Goal: Task Accomplishment & Management: Manage account settings

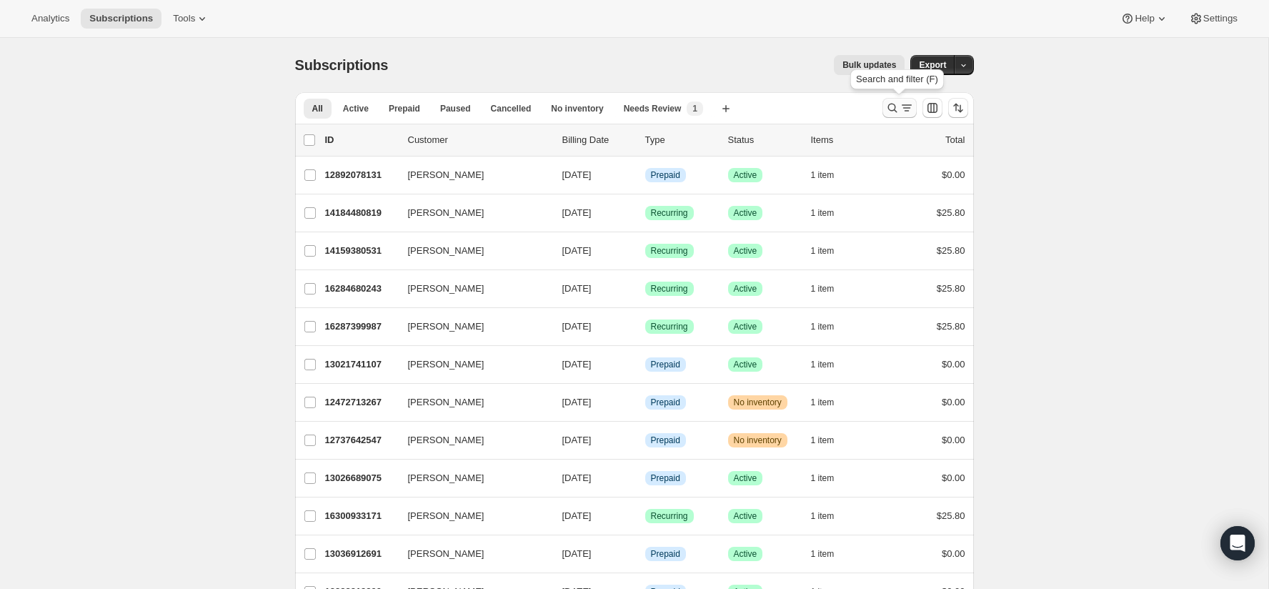
click at [885, 104] on icon "Search and filter results" at bounding box center [892, 108] width 14 height 14
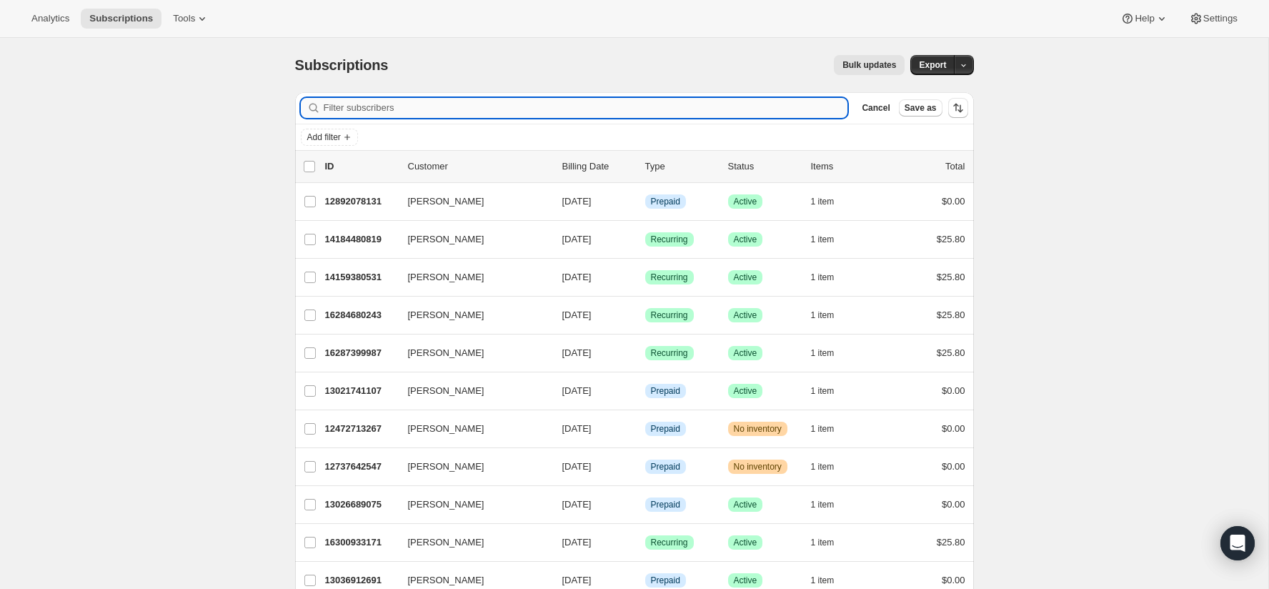
click at [693, 103] on input "Filter subscribers" at bounding box center [586, 108] width 524 height 20
paste input "[EMAIL_ADDRESS][DOMAIN_NAME]"
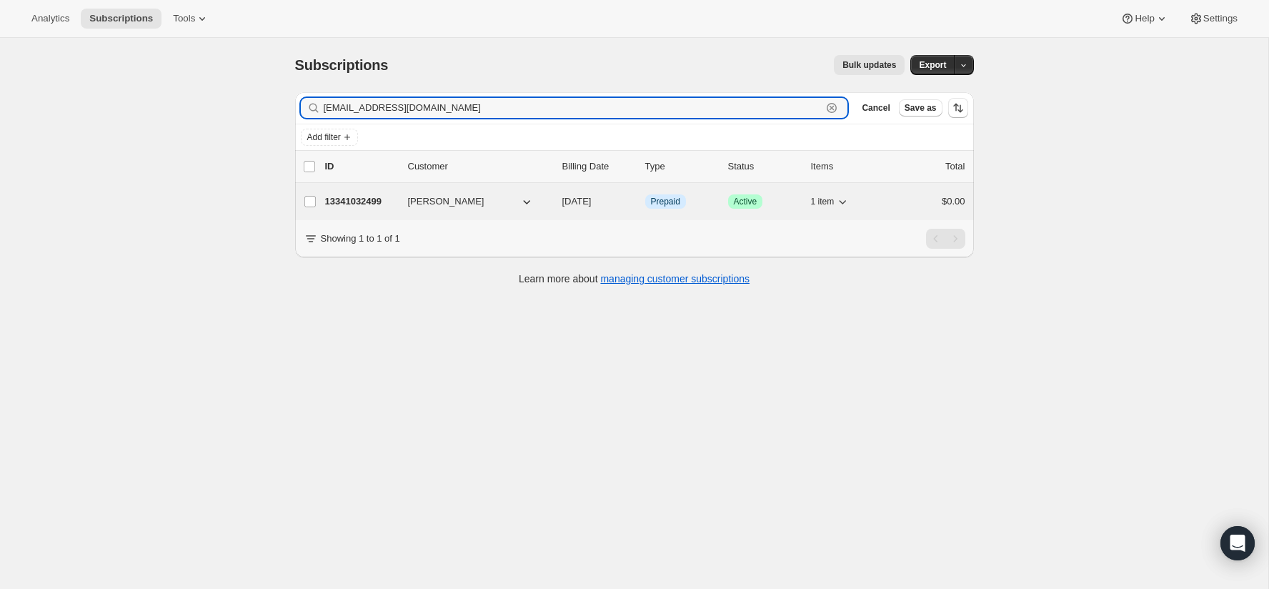
type input "[EMAIL_ADDRESS][DOMAIN_NAME]"
click at [357, 191] on div "13341032499 [PERSON_NAME] [DATE] Info Prepaid Success Active 1 item $0.00" at bounding box center [645, 201] width 640 height 20
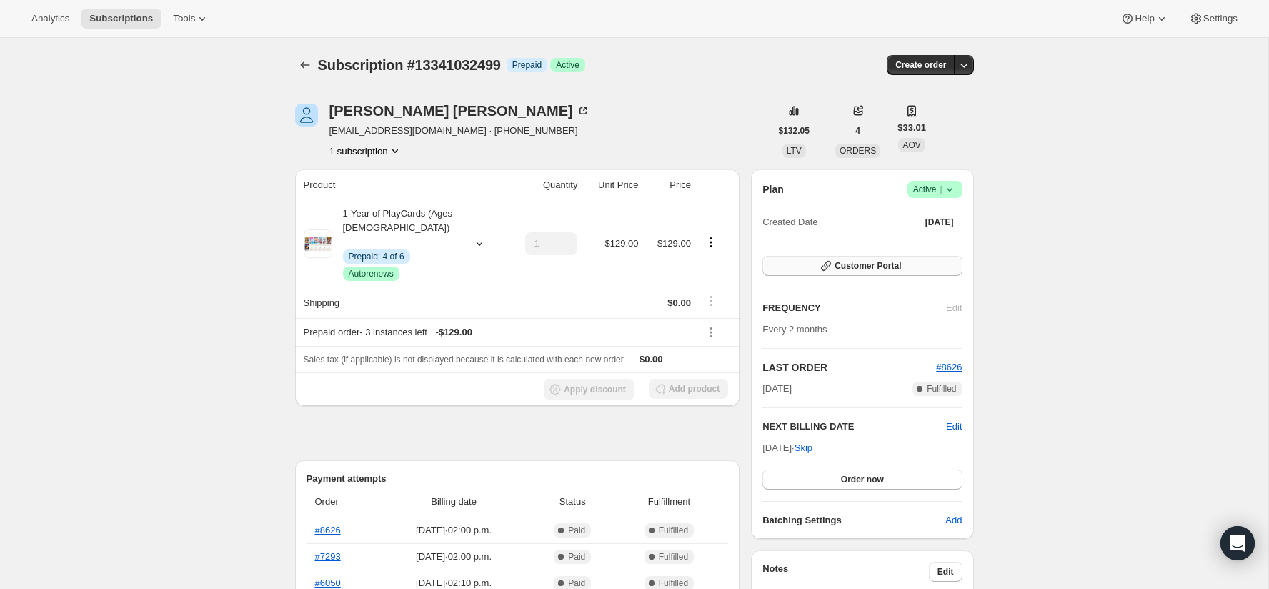
click at [894, 269] on span "Customer Portal" at bounding box center [867, 265] width 66 height 11
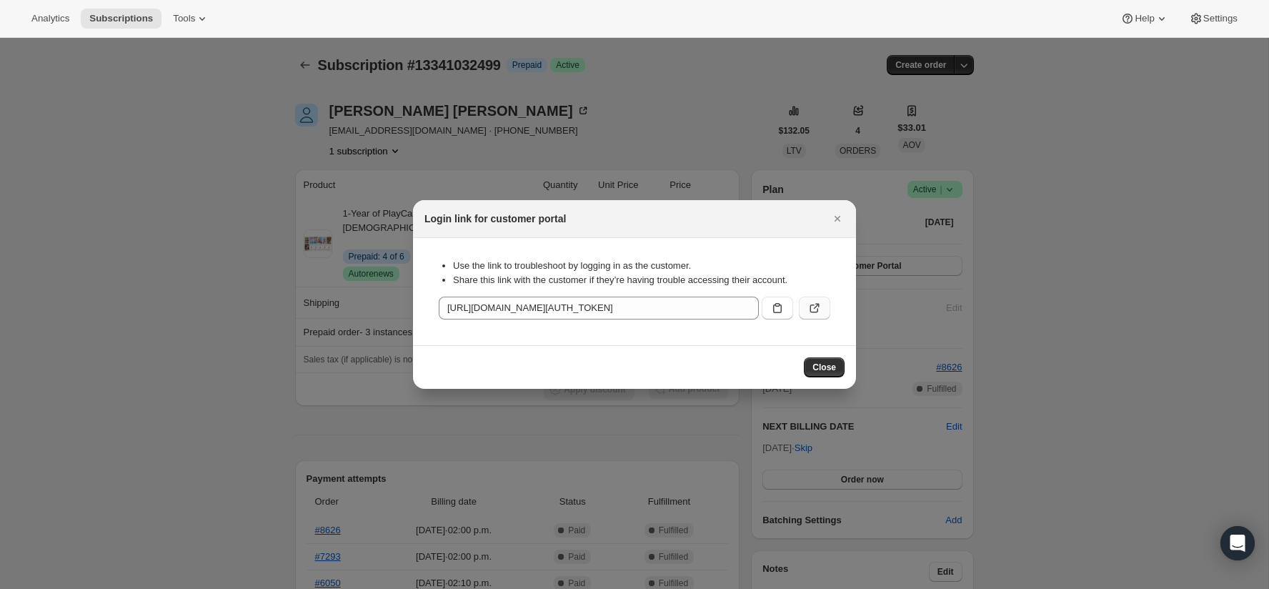
click at [808, 311] on icon ":rcd:" at bounding box center [814, 308] width 14 height 14
click at [838, 221] on icon "Close" at bounding box center [837, 218] width 14 height 14
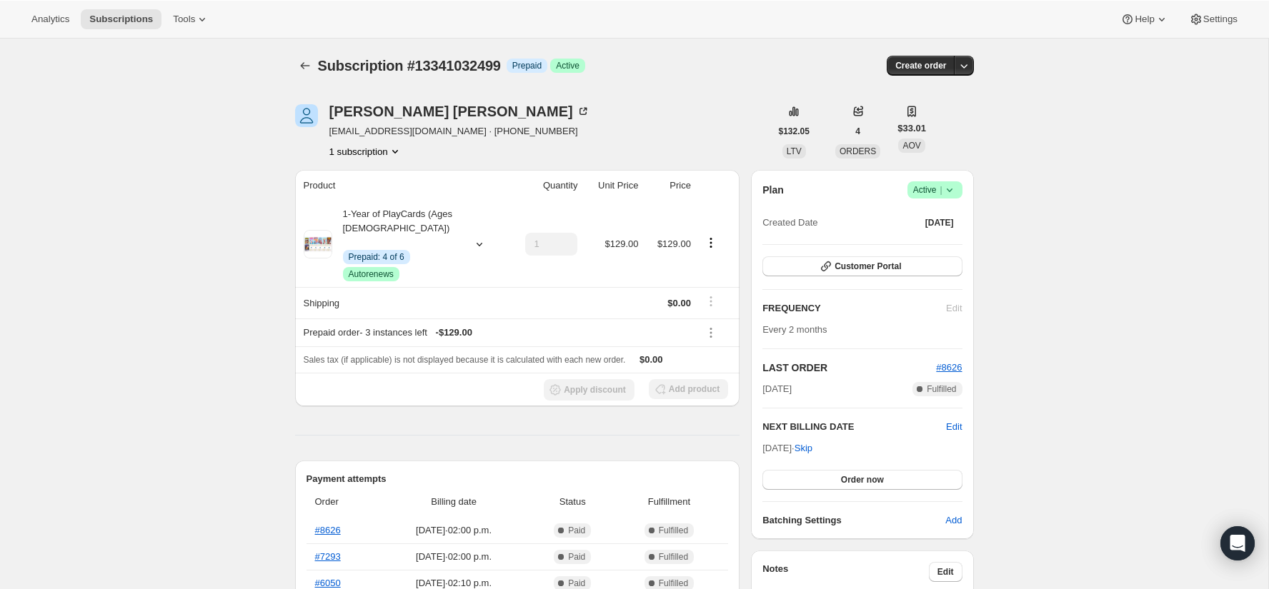
scroll to position [96, 0]
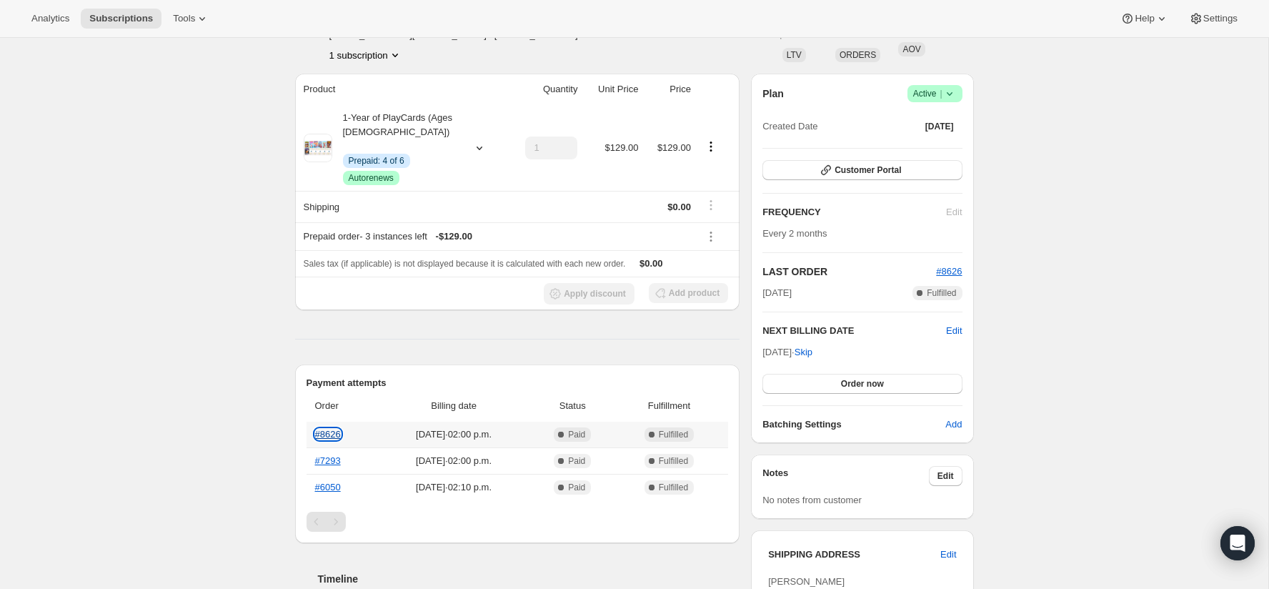
click at [337, 434] on link "#8626" at bounding box center [328, 434] width 26 height 11
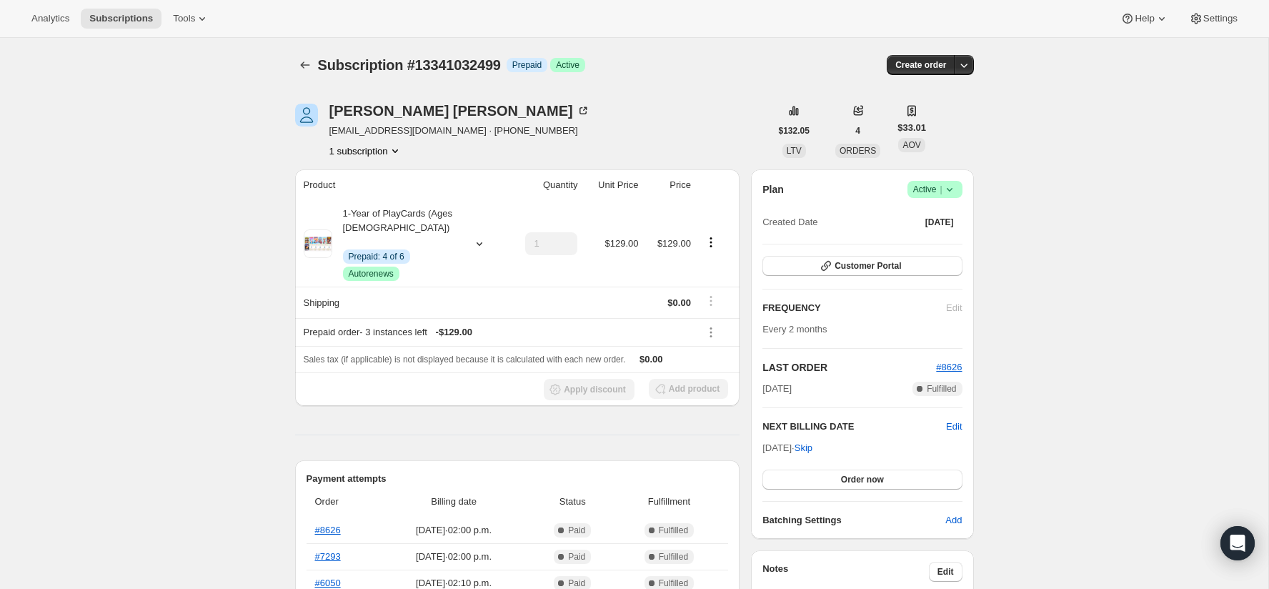
click at [514, 112] on div "[PERSON_NAME] [EMAIL_ADDRESS][DOMAIN_NAME] · [PHONE_NUMBER] 1 subscription" at bounding box center [532, 131] width 475 height 54
copy div "[PERSON_NAME]"
